Goal: Task Accomplishment & Management: Manage account settings

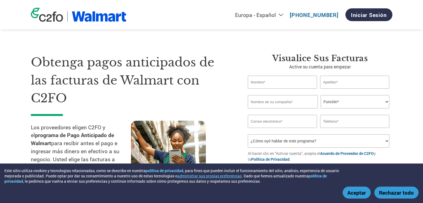
select select "es-ES"
click at [364, 17] on link "Iniciar sesión" at bounding box center [368, 14] width 47 height 13
select select "es-ES"
click at [380, 15] on link "Iniciar sesión" at bounding box center [368, 14] width 47 height 13
